Goal: Task Accomplishment & Management: Use online tool/utility

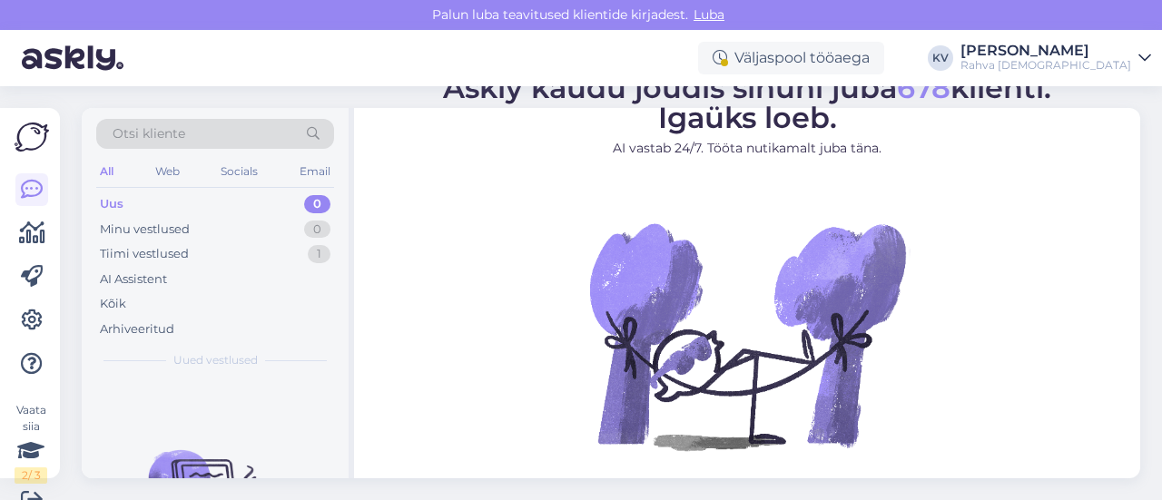
click at [212, 203] on div "Uus 0" at bounding box center [215, 204] width 238 height 25
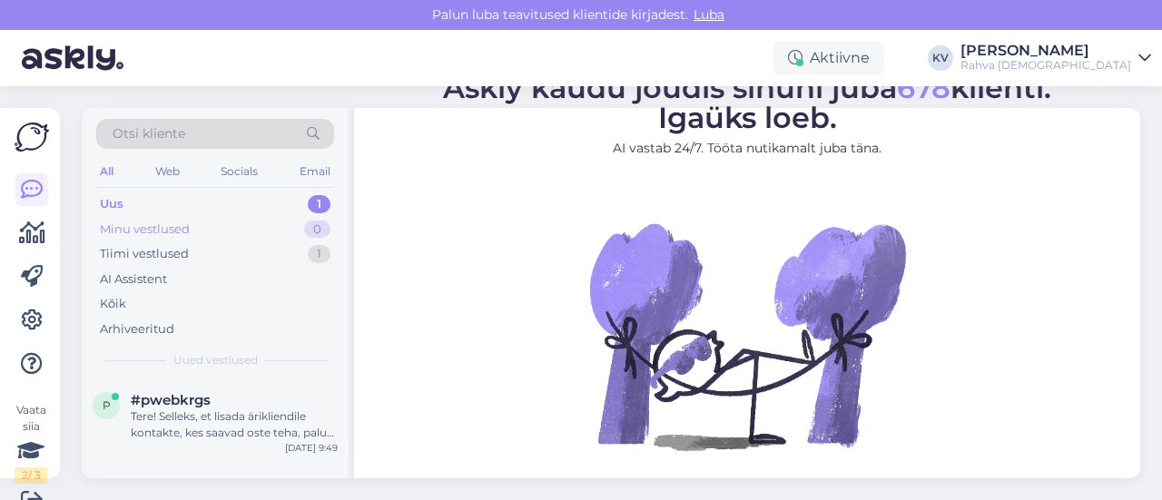
click at [142, 221] on div "Minu vestlused" at bounding box center [145, 230] width 90 height 18
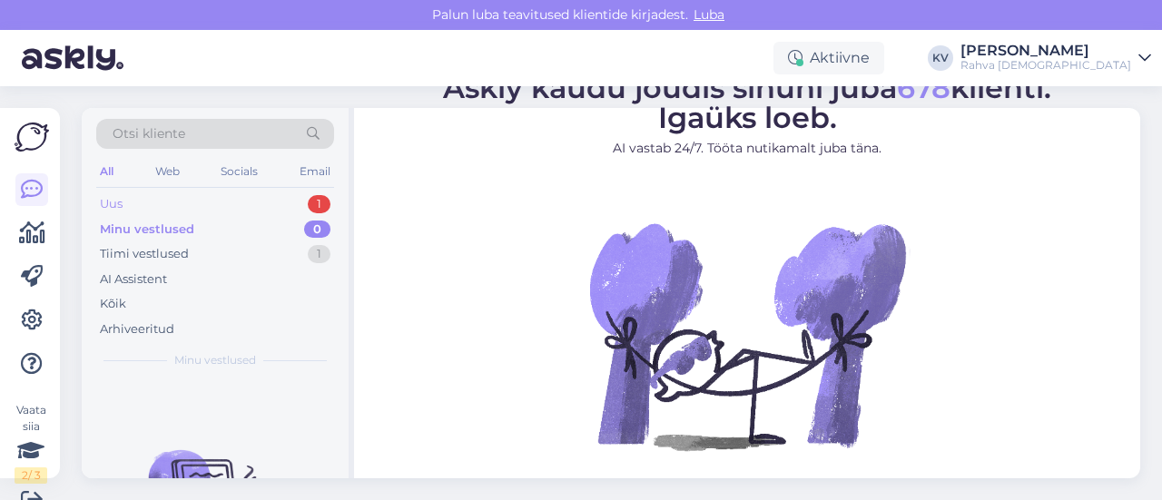
click at [151, 201] on div "Uus 1" at bounding box center [215, 204] width 238 height 25
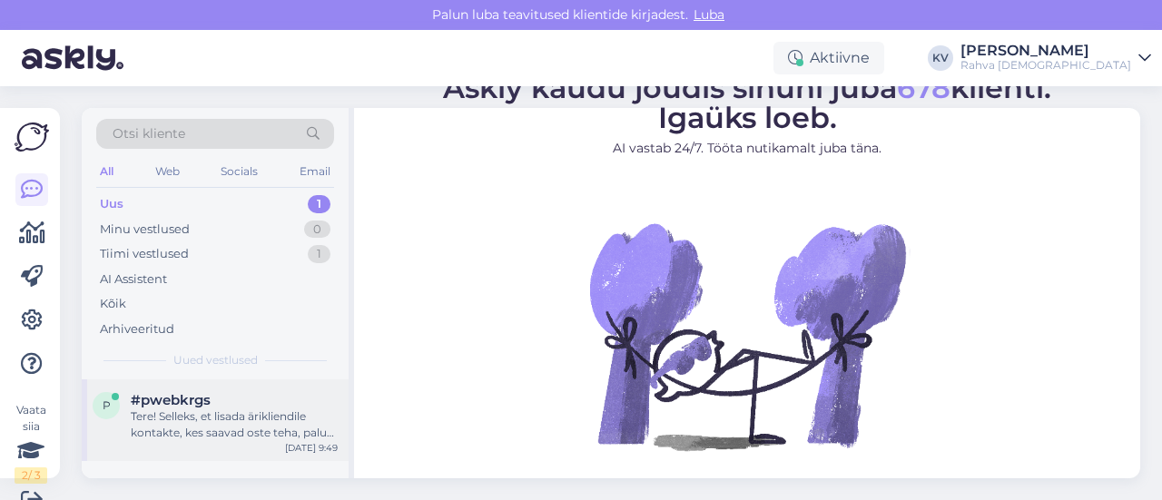
click at [185, 417] on div "Tere! Selleks, et lisada ärikliendile kontakte, kes saavad oste teha, palun kir…" at bounding box center [234, 425] width 207 height 33
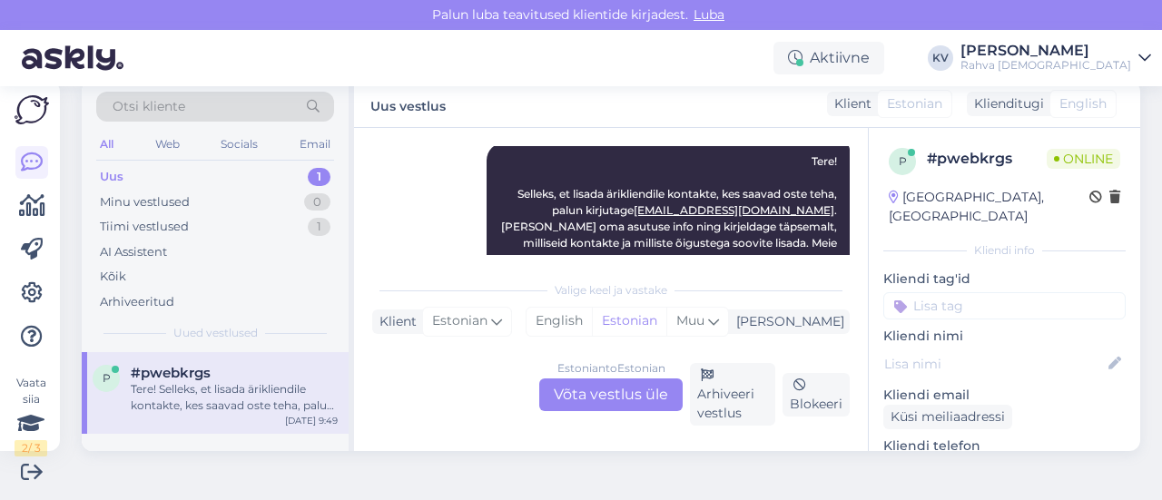
scroll to position [268, 0]
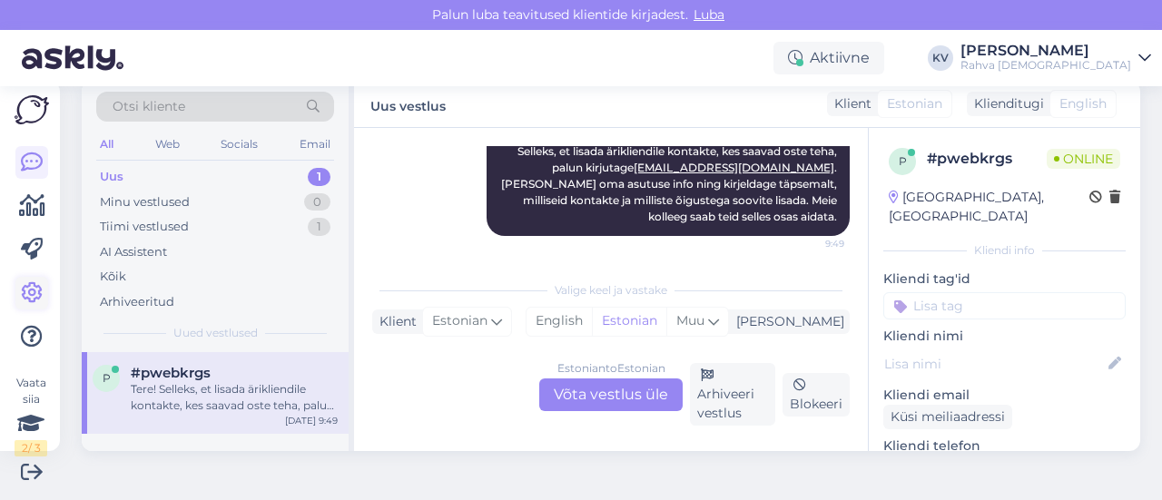
click at [21, 302] on icon at bounding box center [32, 293] width 22 height 22
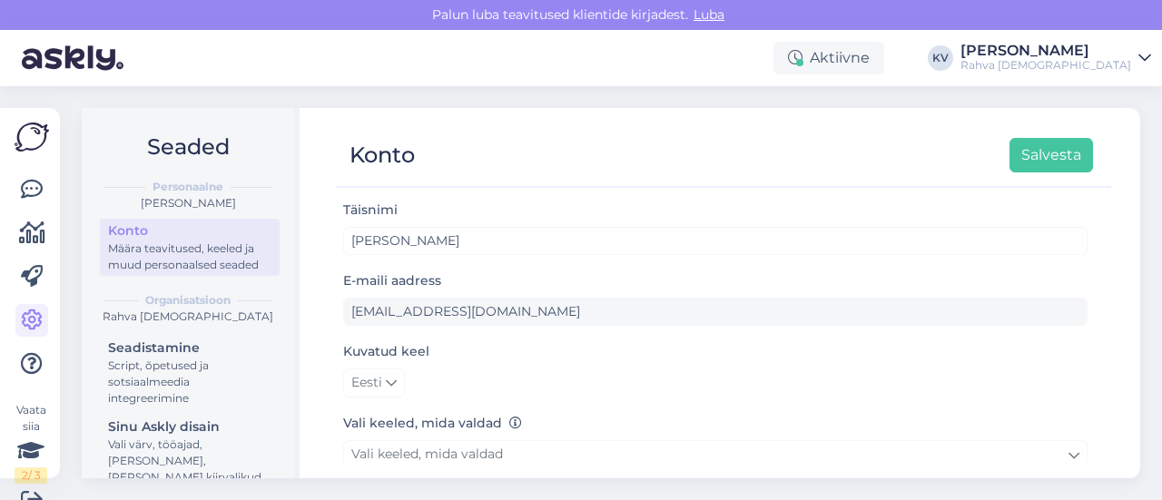
scroll to position [272, 0]
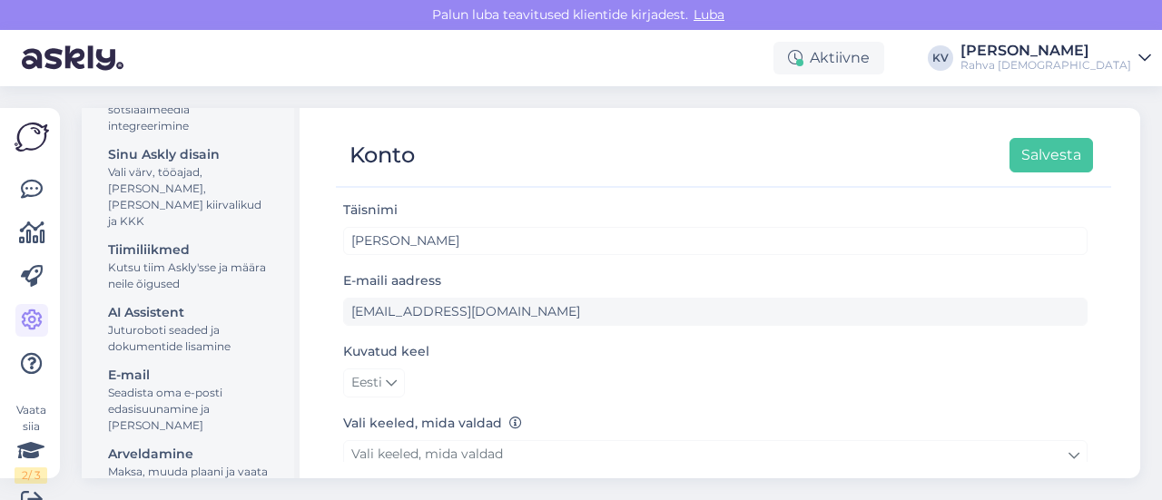
click at [174, 339] on div "Juturoboti seaded ja dokumentide lisamine" at bounding box center [189, 338] width 163 height 33
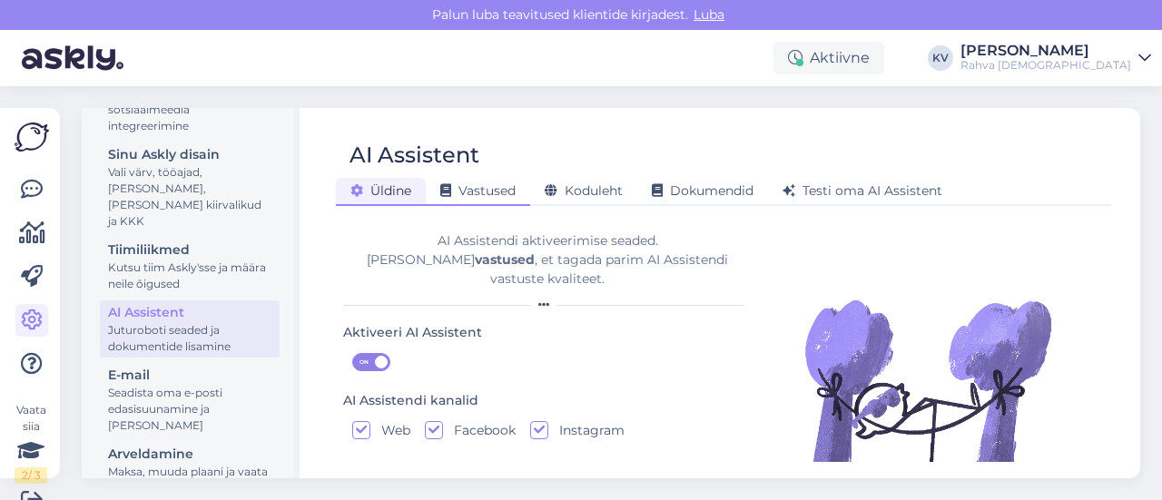
click at [512, 192] on span "Vastused" at bounding box center [477, 191] width 75 height 16
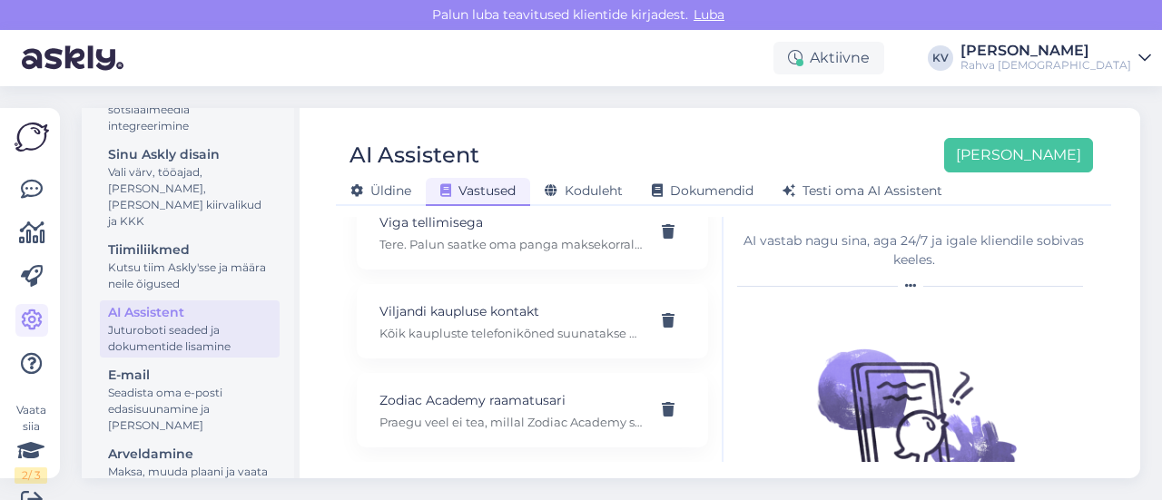
scroll to position [15904, 0]
click at [486, 346] on div "Viljandi kaupluse kontakt Kõik kaupluste telefonikõned suunatakse klienditeenin…" at bounding box center [532, 321] width 351 height 74
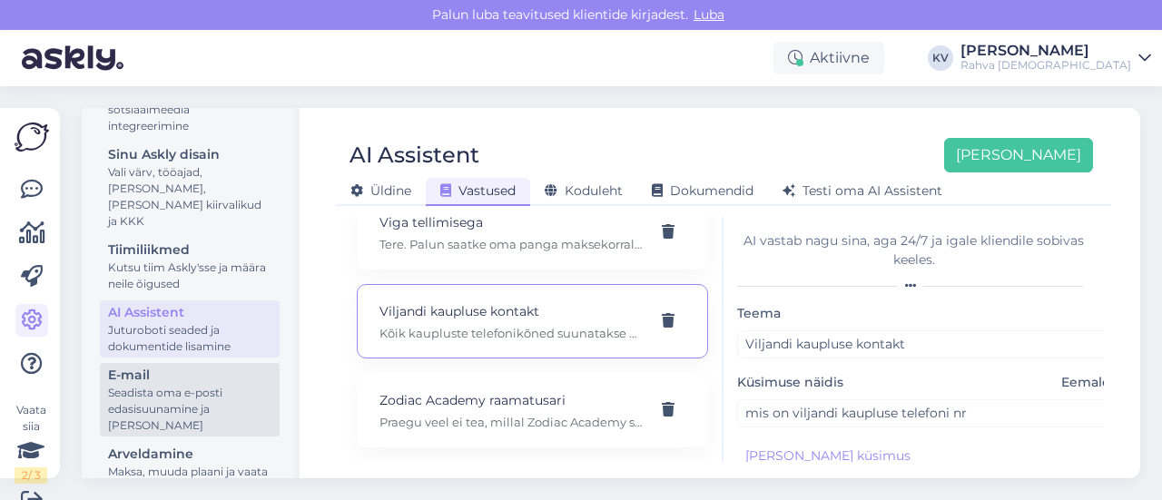
click at [147, 389] on div "Seadista oma e-posti edasisuunamine ja [PERSON_NAME]" at bounding box center [189, 409] width 163 height 49
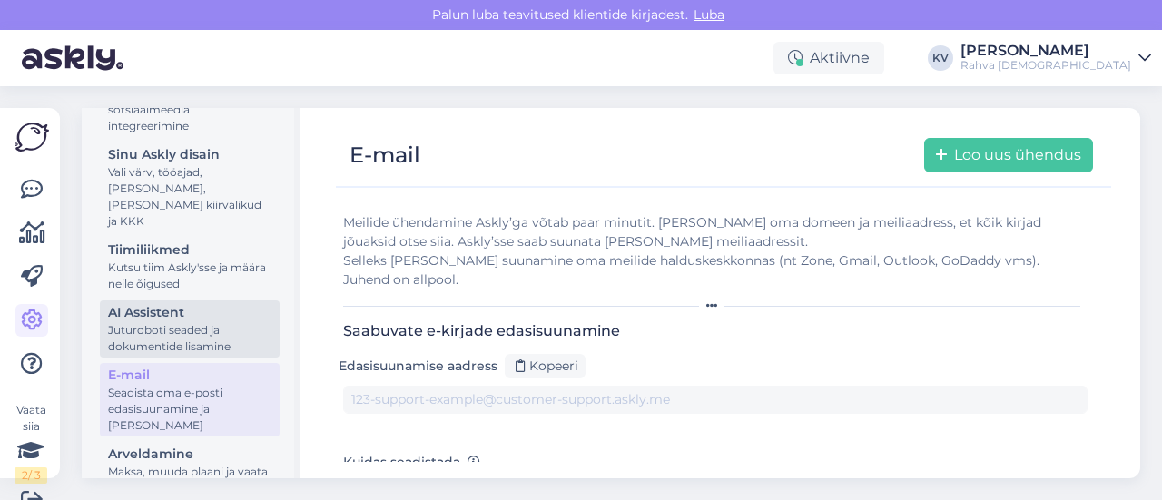
type input "[DOMAIN_NAME][EMAIL_ADDRESS][DOMAIN_NAME]"
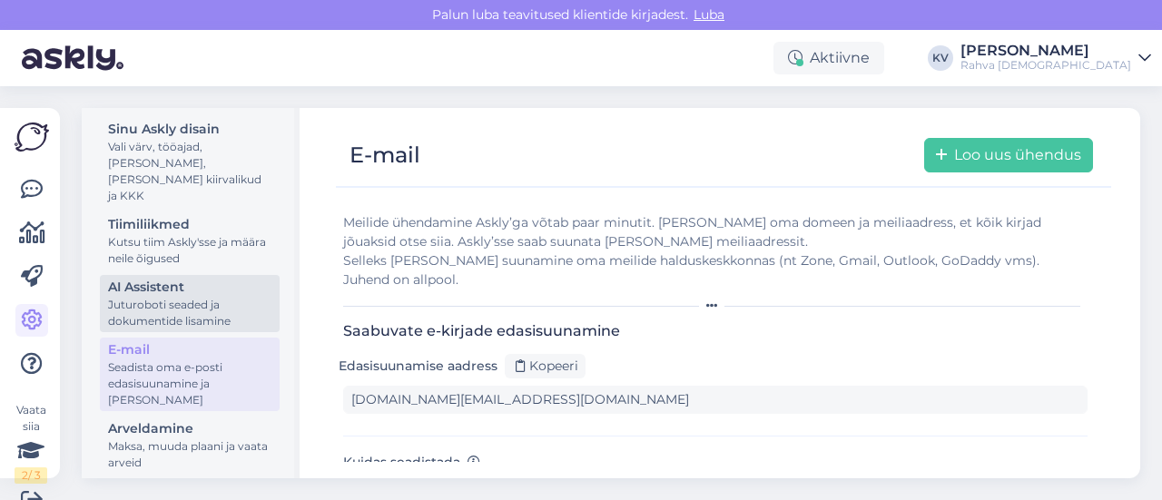
scroll to position [309, 0]
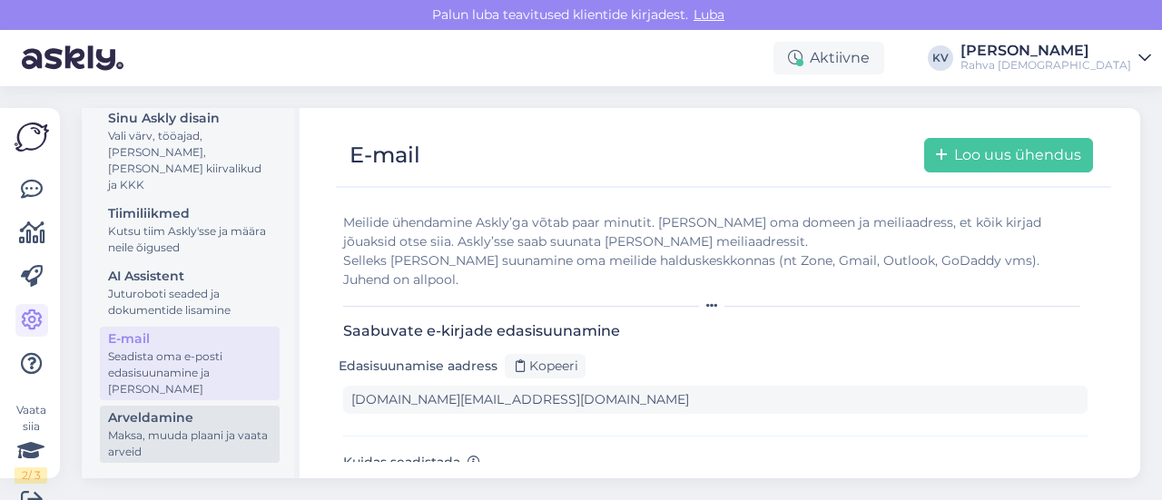
click at [163, 431] on div "Maksa, muuda plaani ja vaata arveid" at bounding box center [189, 444] width 163 height 33
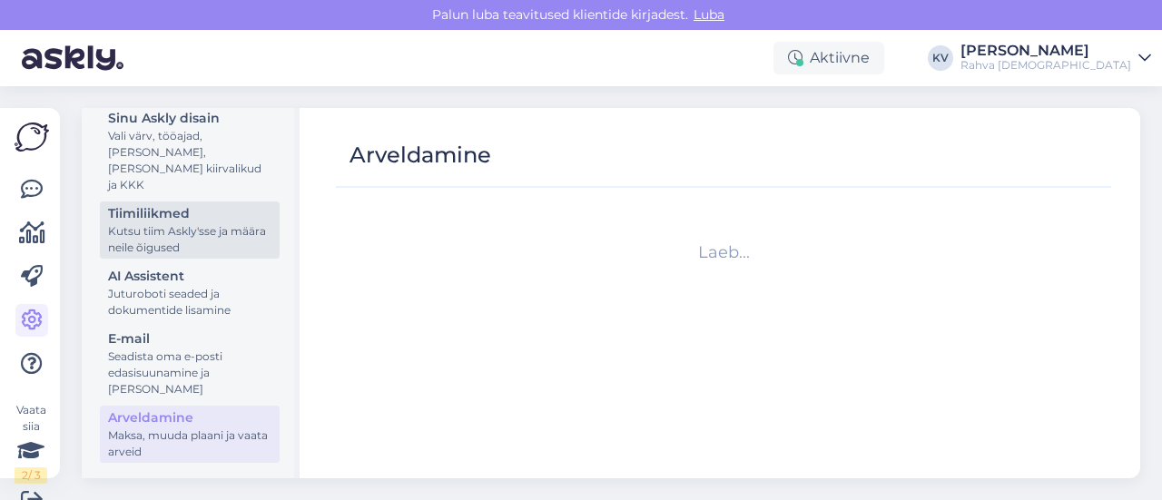
click at [177, 230] on div "Kutsu tiim Askly'sse ja määra neile õigused" at bounding box center [189, 239] width 163 height 33
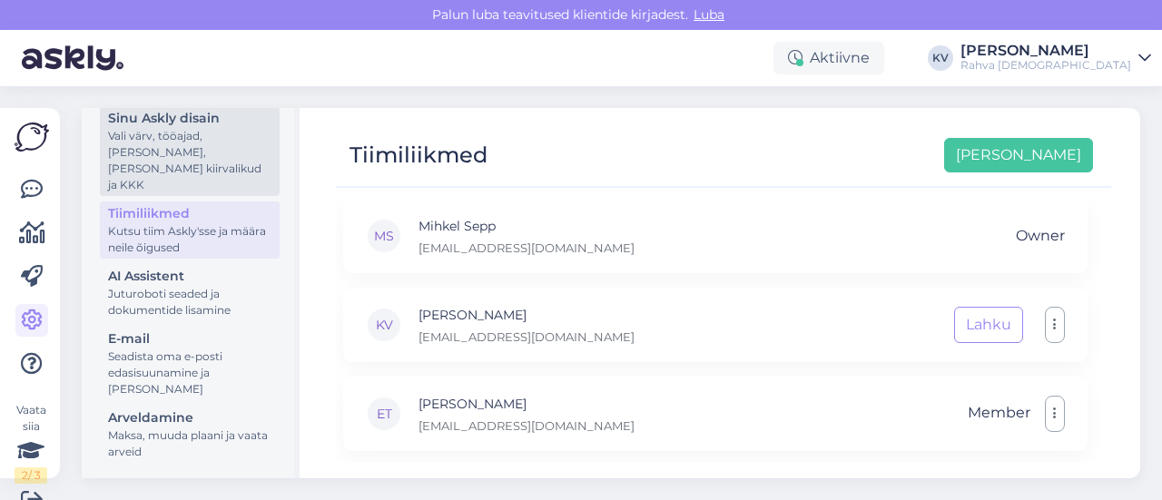
click at [179, 168] on div "Vali värv, tööajad, [PERSON_NAME], [PERSON_NAME] kiirvalikud ja KKK" at bounding box center [189, 160] width 163 height 65
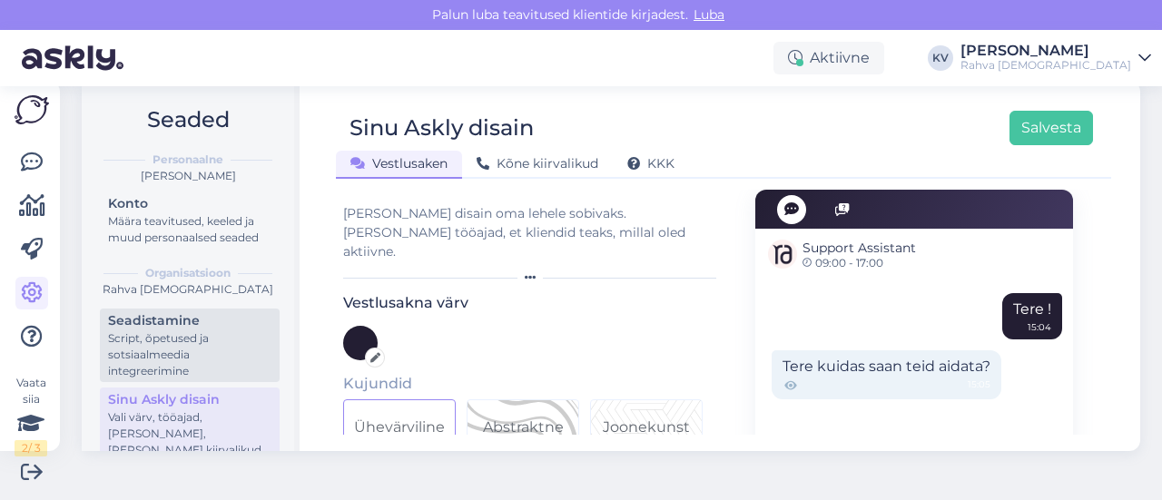
click at [173, 351] on div "Script, õpetused ja sotsiaalmeedia integreerimine" at bounding box center [189, 355] width 163 height 49
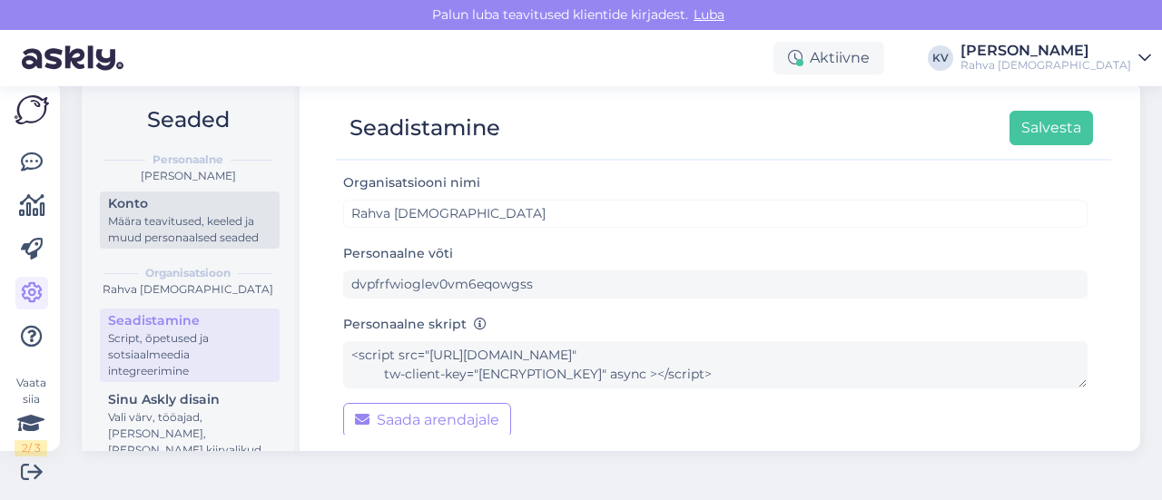
click at [187, 238] on div "Määra teavitused, keeled ja muud personaalsed seaded" at bounding box center [189, 229] width 163 height 33
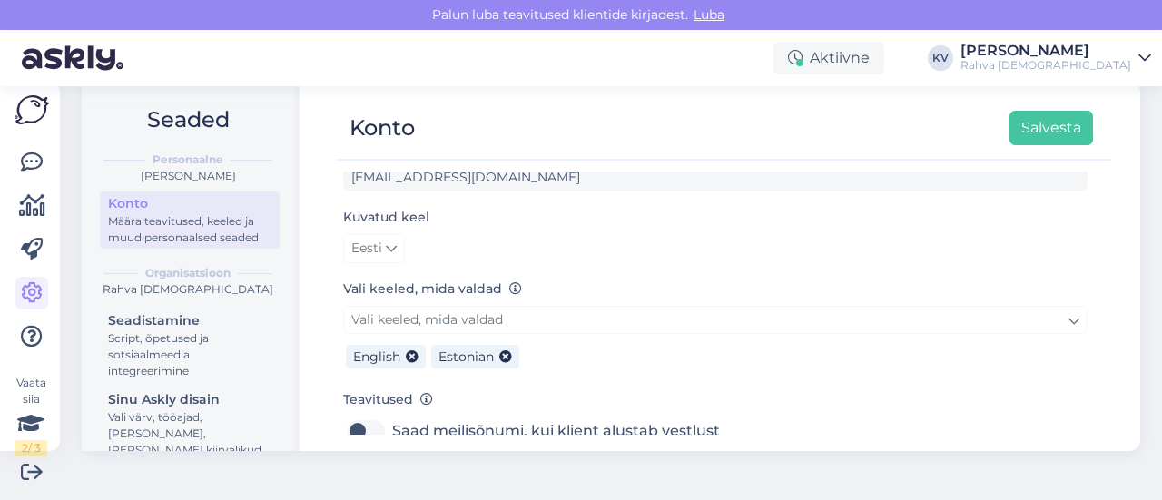
scroll to position [206, 0]
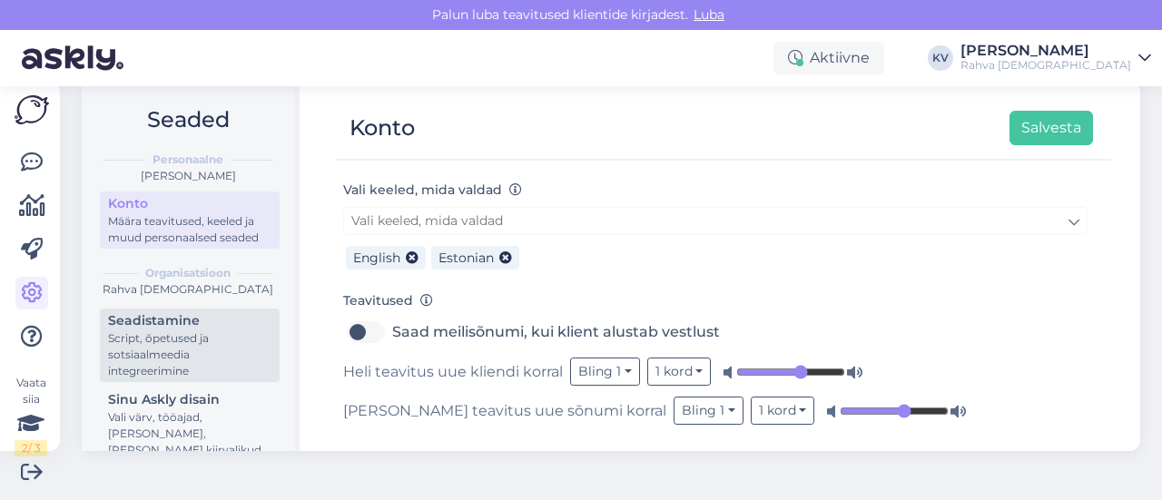
click at [138, 368] on div "Script, õpetused ja sotsiaalmeedia integreerimine" at bounding box center [189, 355] width 163 height 49
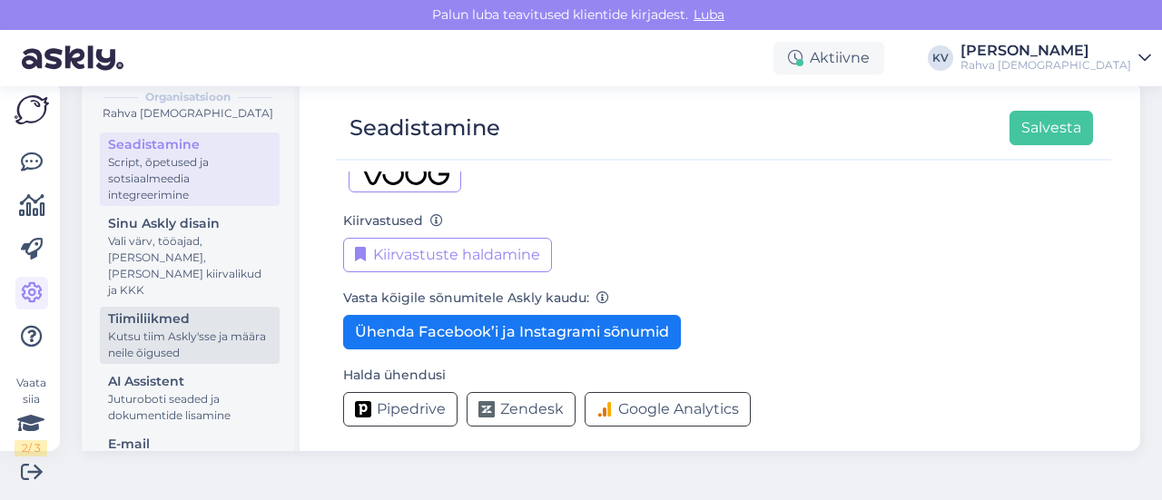
scroll to position [182, 0]
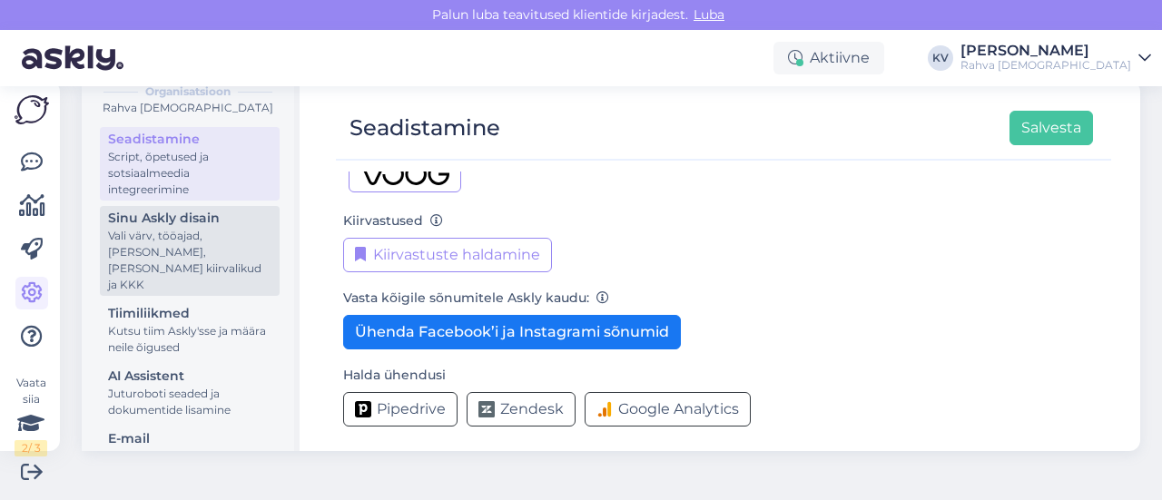
click at [176, 282] on div "Vali värv, tööajad, [PERSON_NAME], [PERSON_NAME] kiirvalikud ja KKK" at bounding box center [189, 260] width 163 height 65
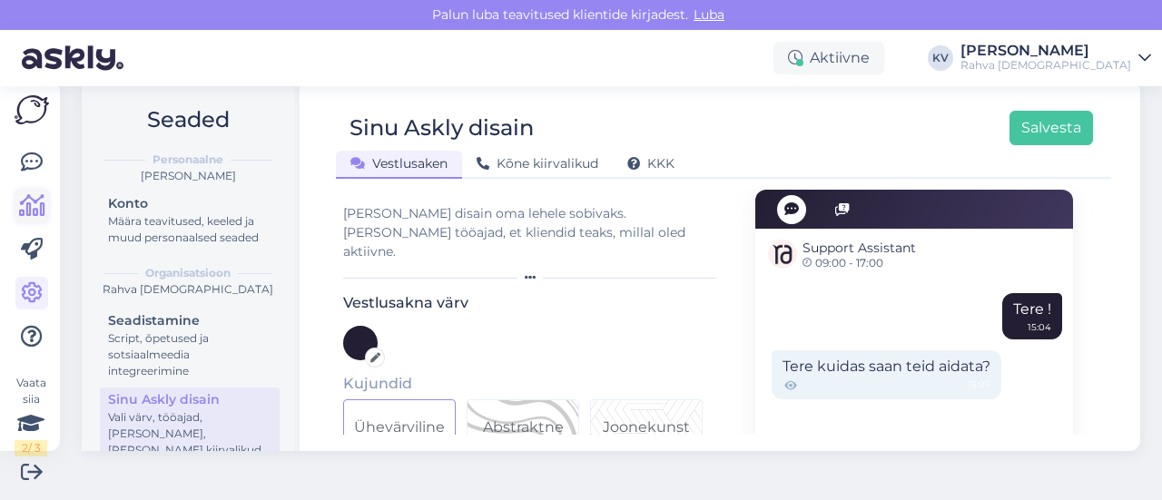
click at [35, 206] on icon at bounding box center [32, 206] width 26 height 22
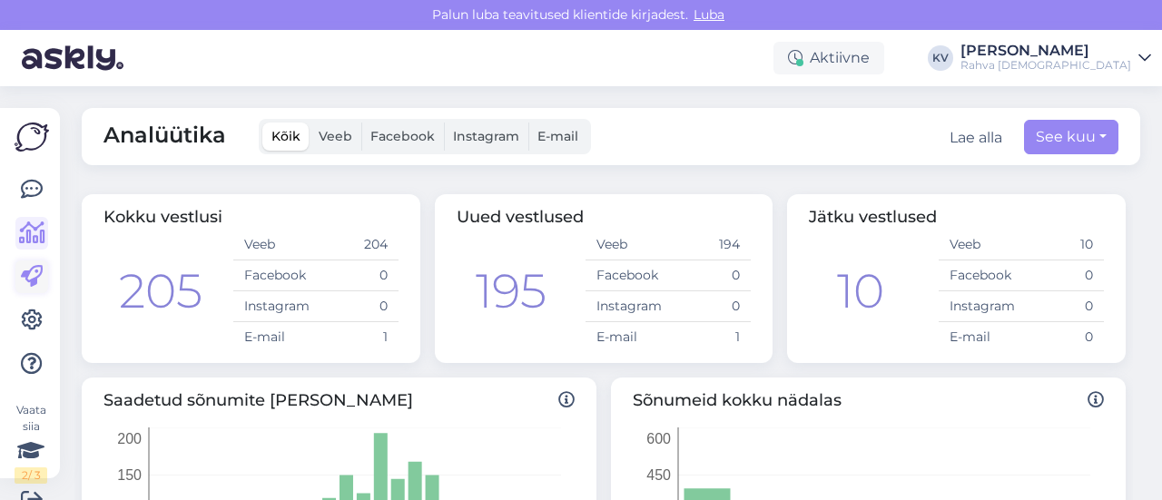
click at [35, 288] on icon at bounding box center [32, 277] width 22 height 22
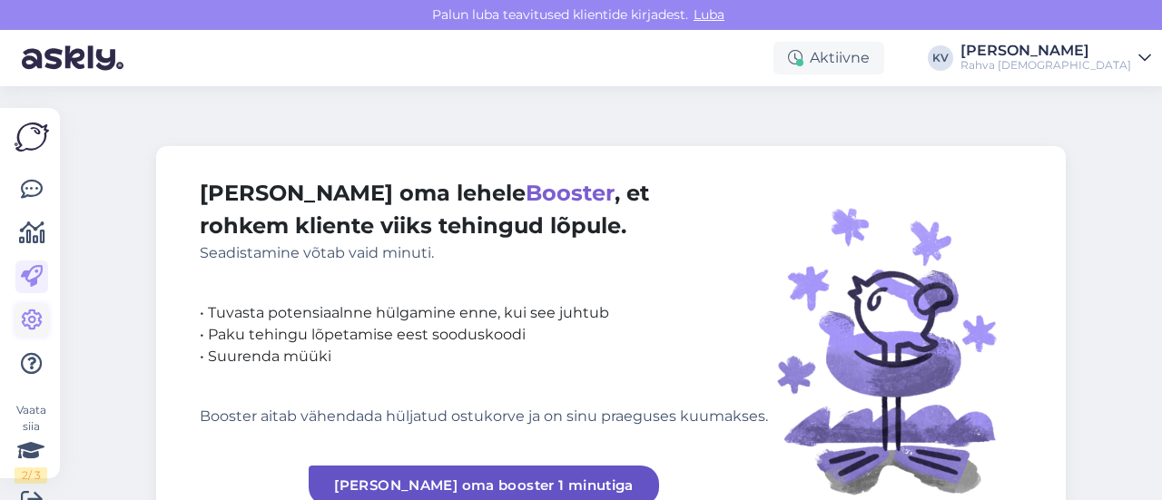
click at [37, 323] on icon at bounding box center [32, 321] width 22 height 22
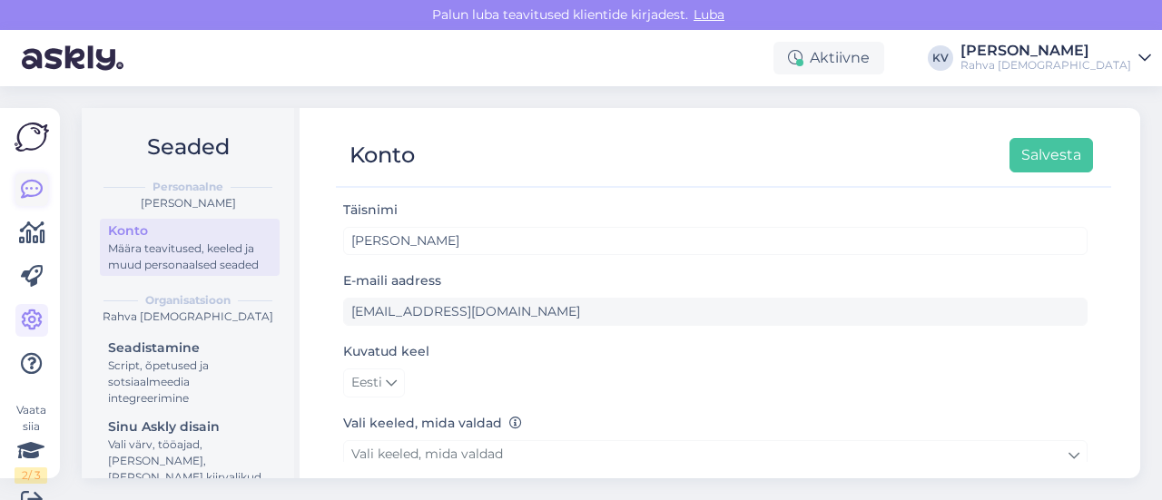
click at [31, 184] on icon at bounding box center [32, 190] width 22 height 22
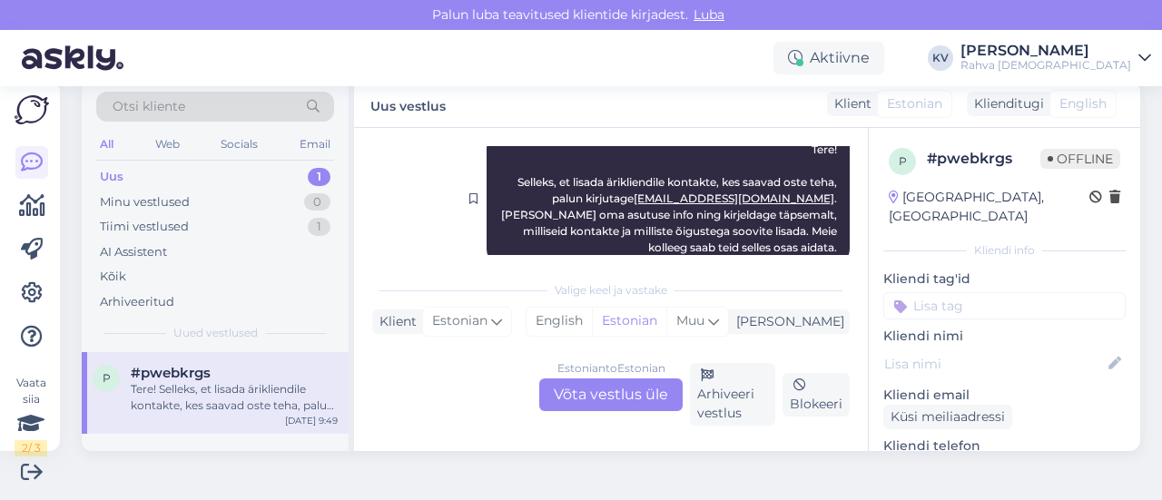
scroll to position [268, 0]
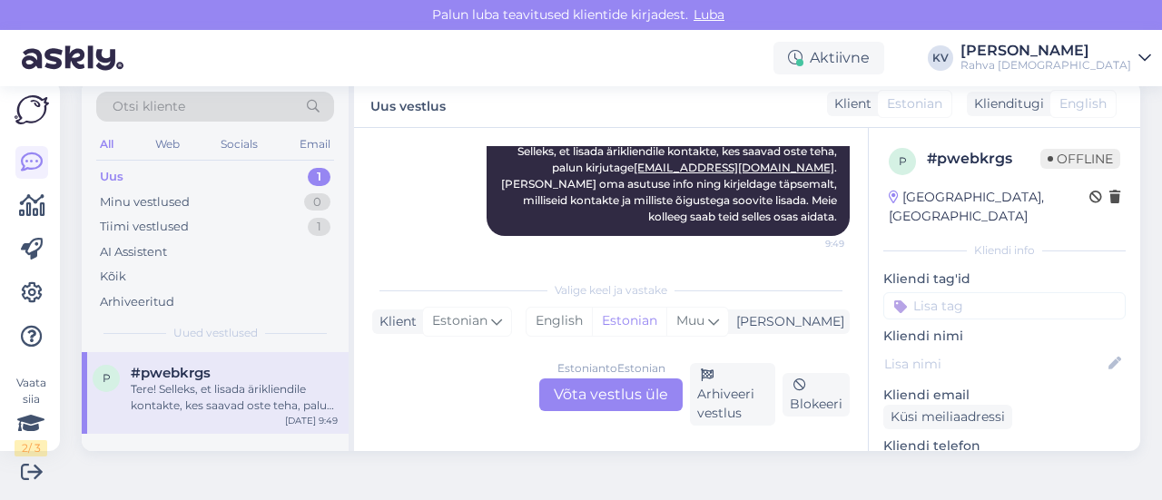
click at [934, 292] on input at bounding box center [1005, 305] width 242 height 27
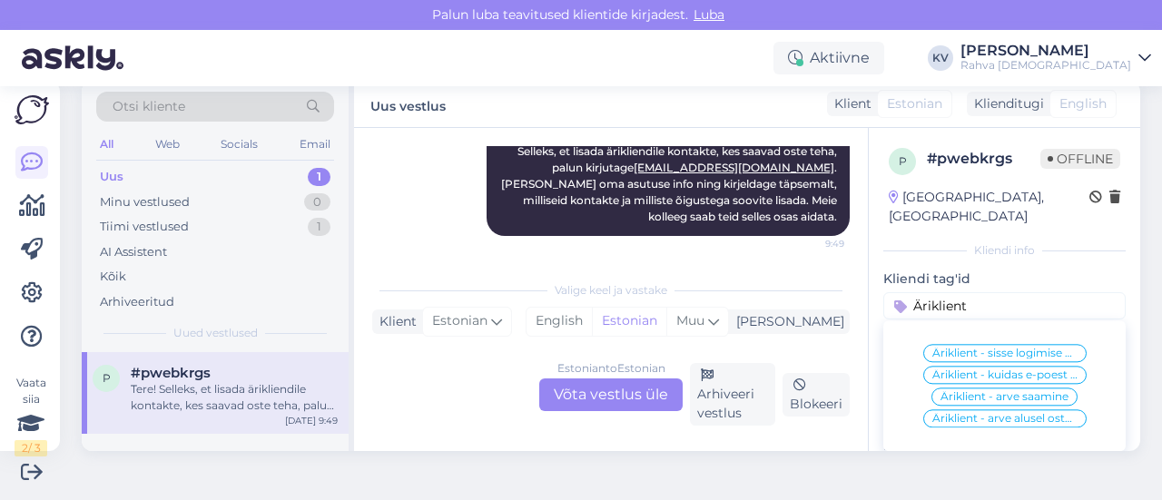
type input "Äriklient"
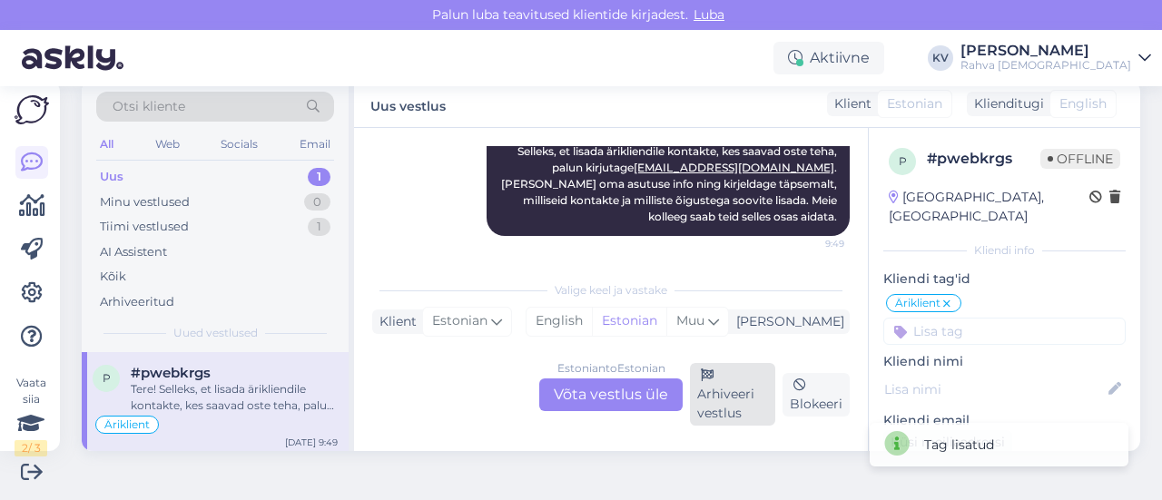
click at [729, 404] on div "Arhiveeri vestlus" at bounding box center [732, 394] width 85 height 63
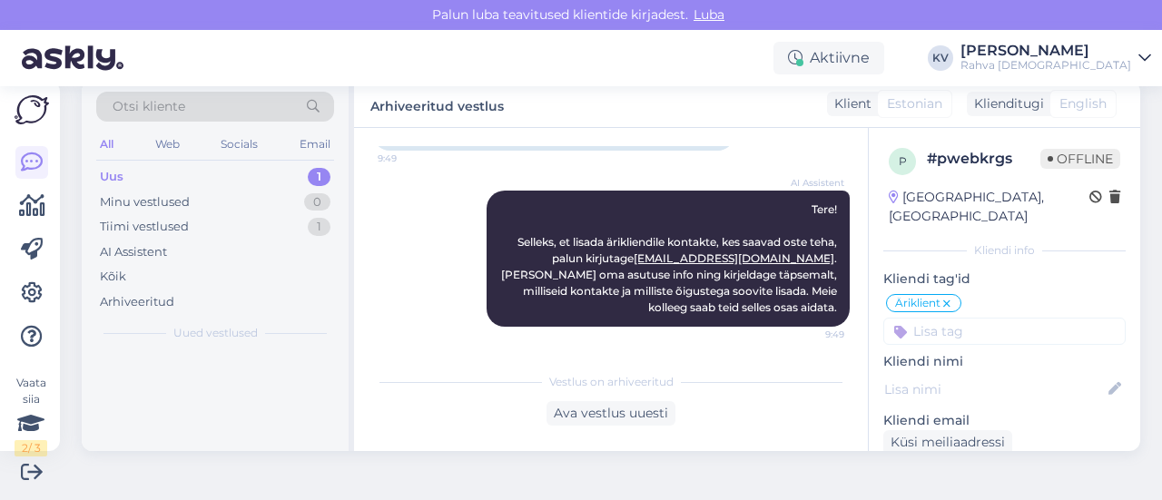
scroll to position [176, 0]
